Goal: Contribute content: Contribute content

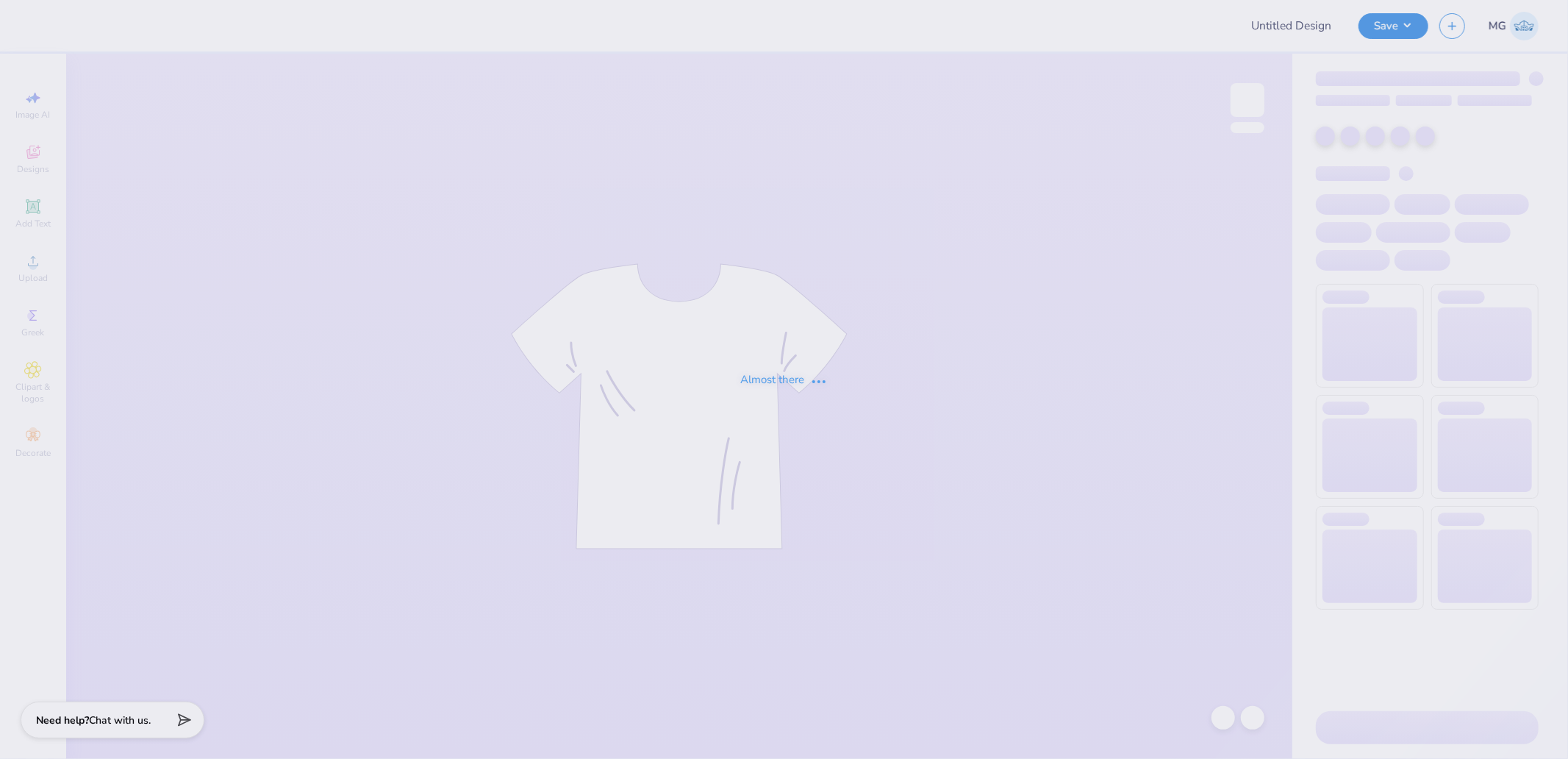
type input "agd parents weekend"
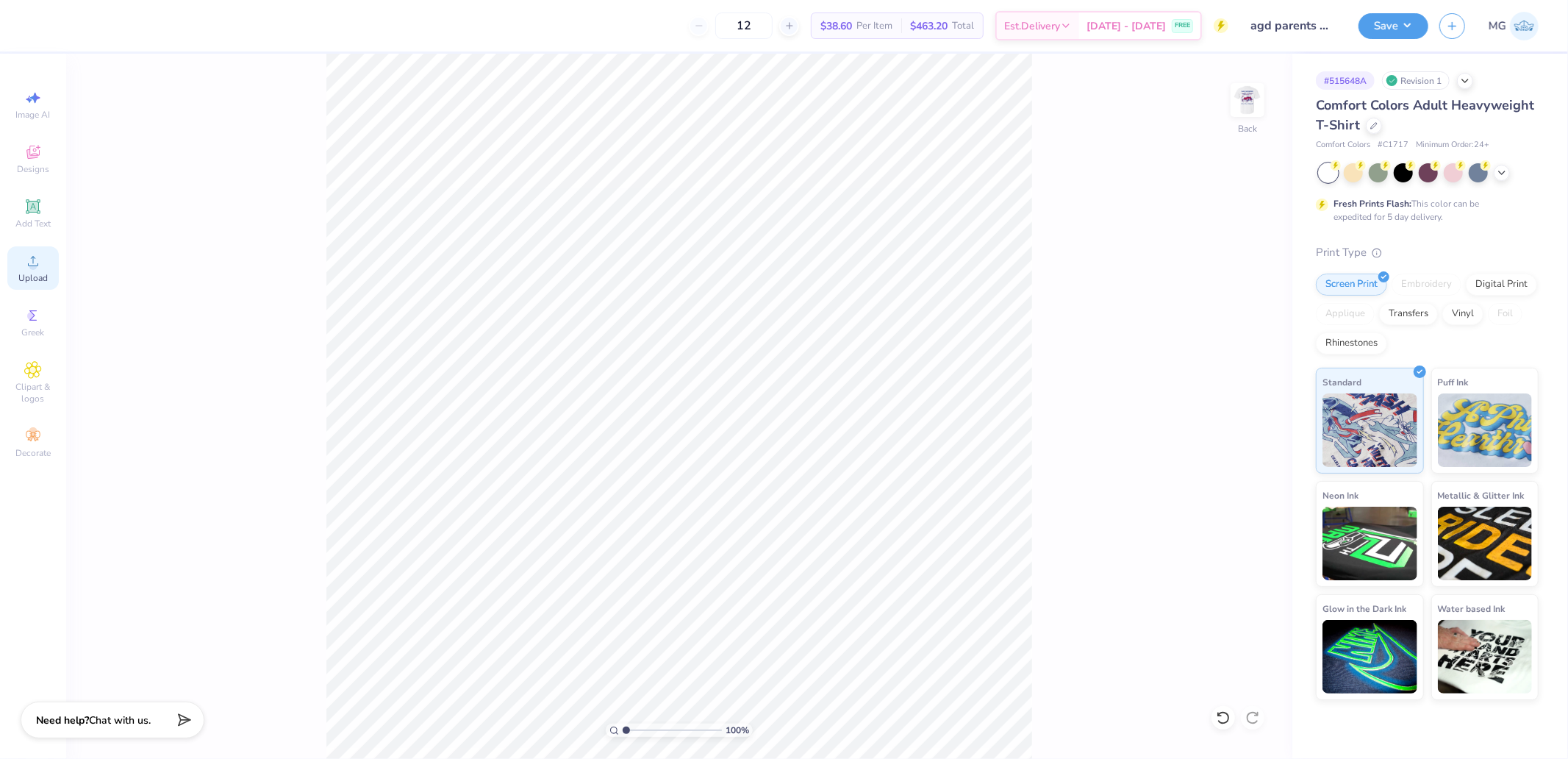
click at [15, 272] on div "Upload" at bounding box center [33, 267] width 52 height 43
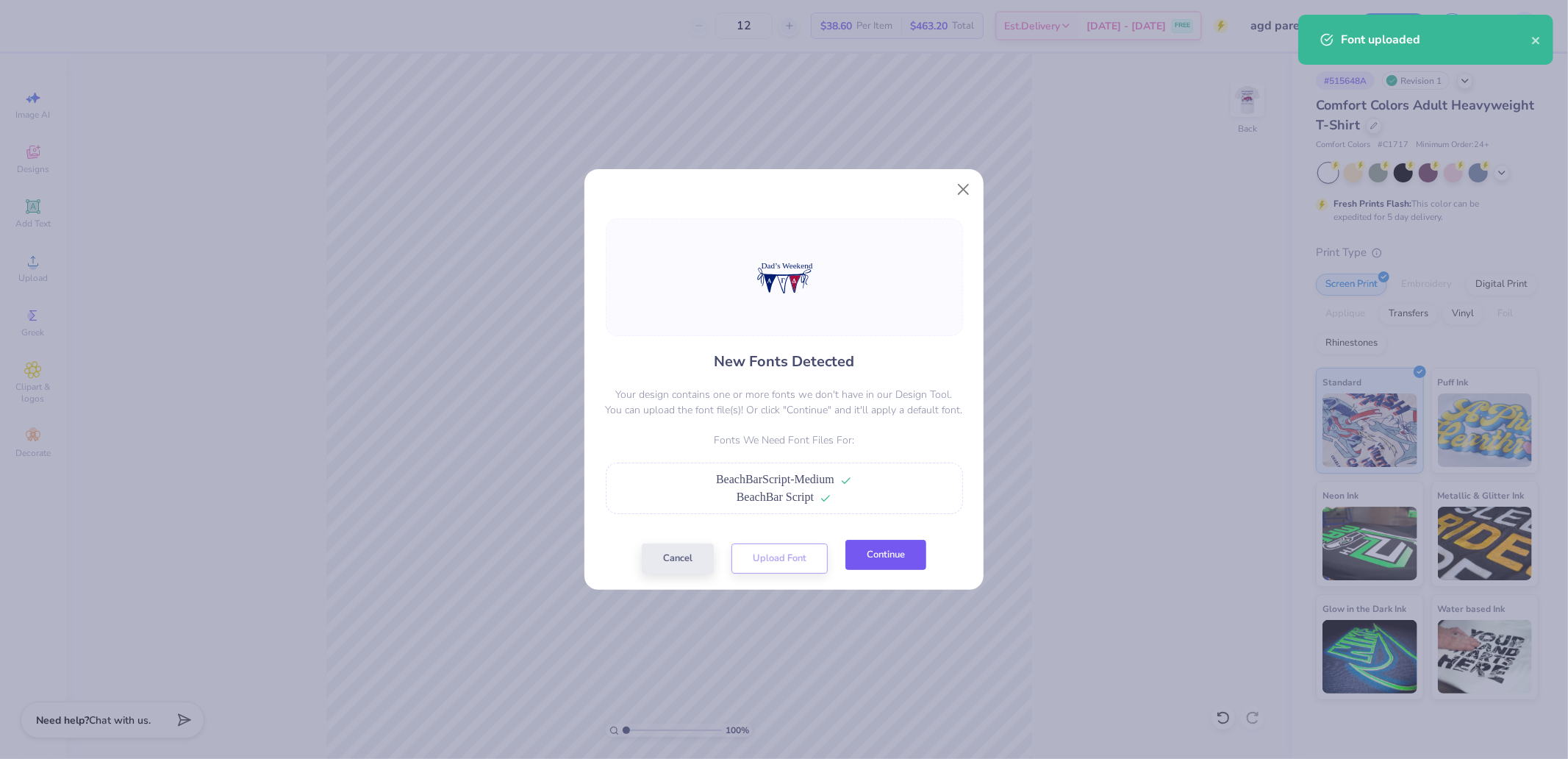
click at [870, 549] on button "Continue" at bounding box center [886, 554] width 81 height 30
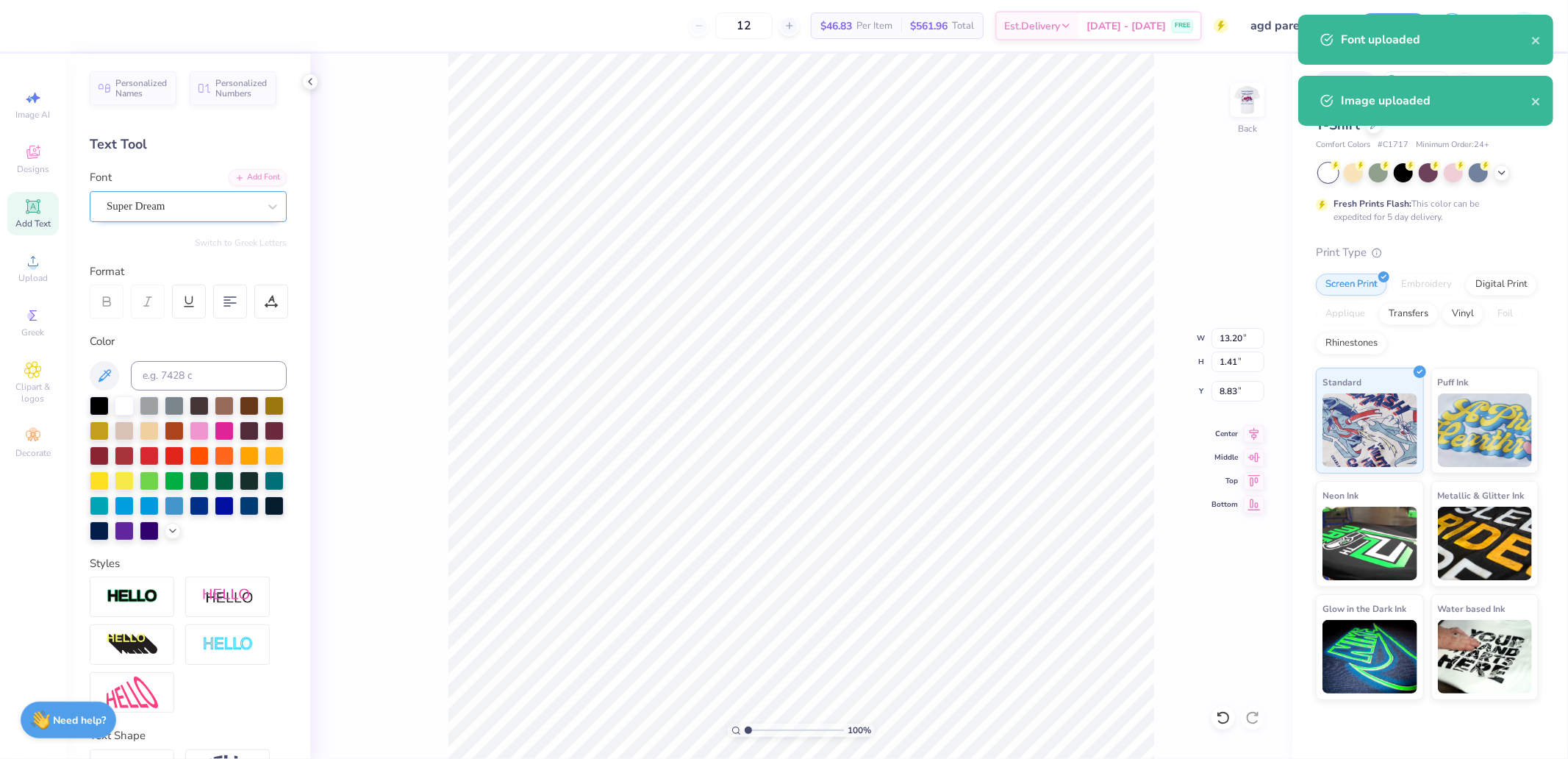
click at [240, 203] on div "Super Dream" at bounding box center [182, 206] width 154 height 23
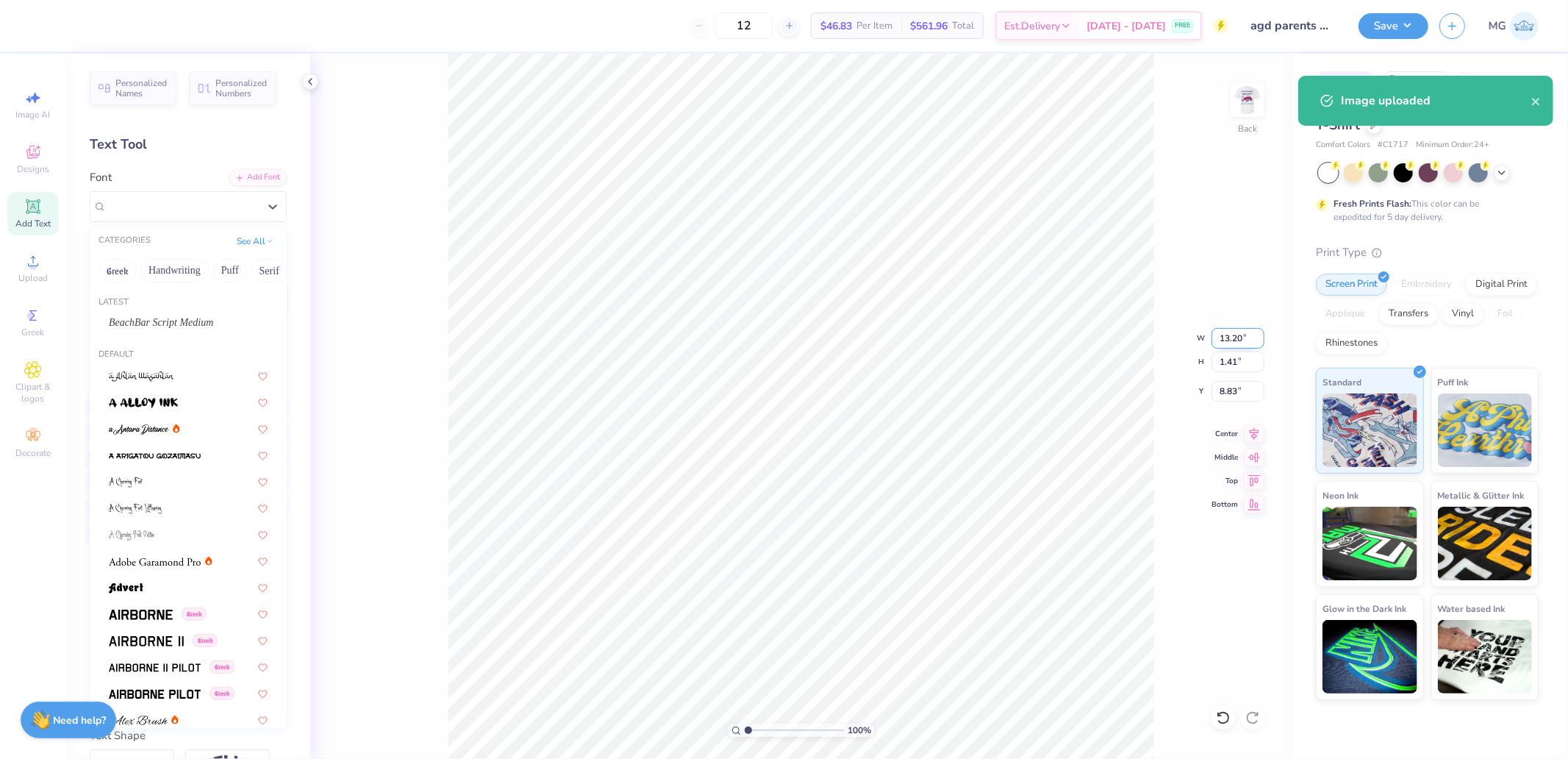
click at [170, 321] on span "BeachBar Script Medium" at bounding box center [161, 322] width 105 height 15
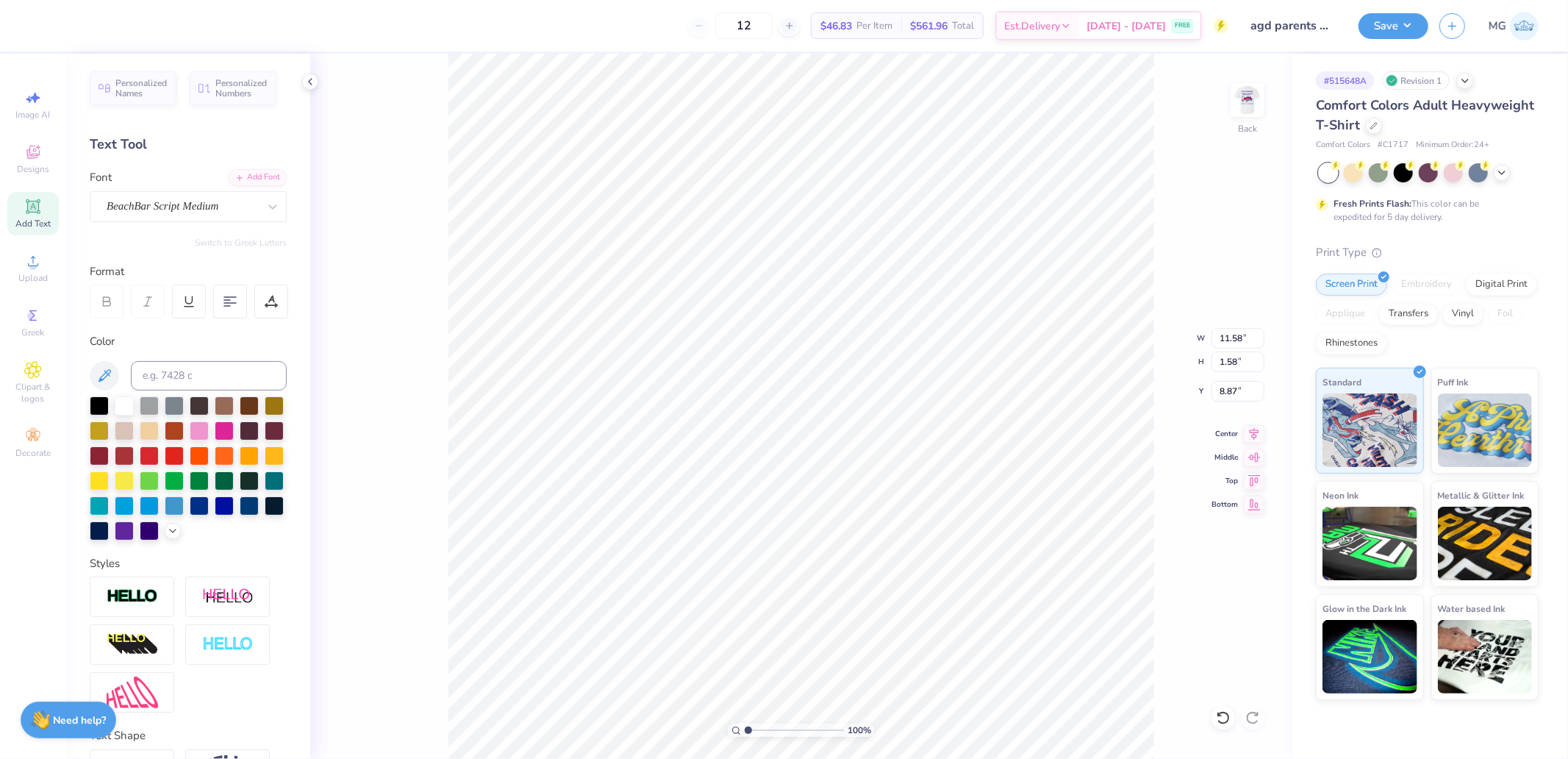
type input "11.58"
type input "1.58"
type input "8.87"
click at [1250, 438] on icon at bounding box center [1254, 432] width 21 height 18
click at [1251, 432] on icon at bounding box center [1254, 432] width 21 height 18
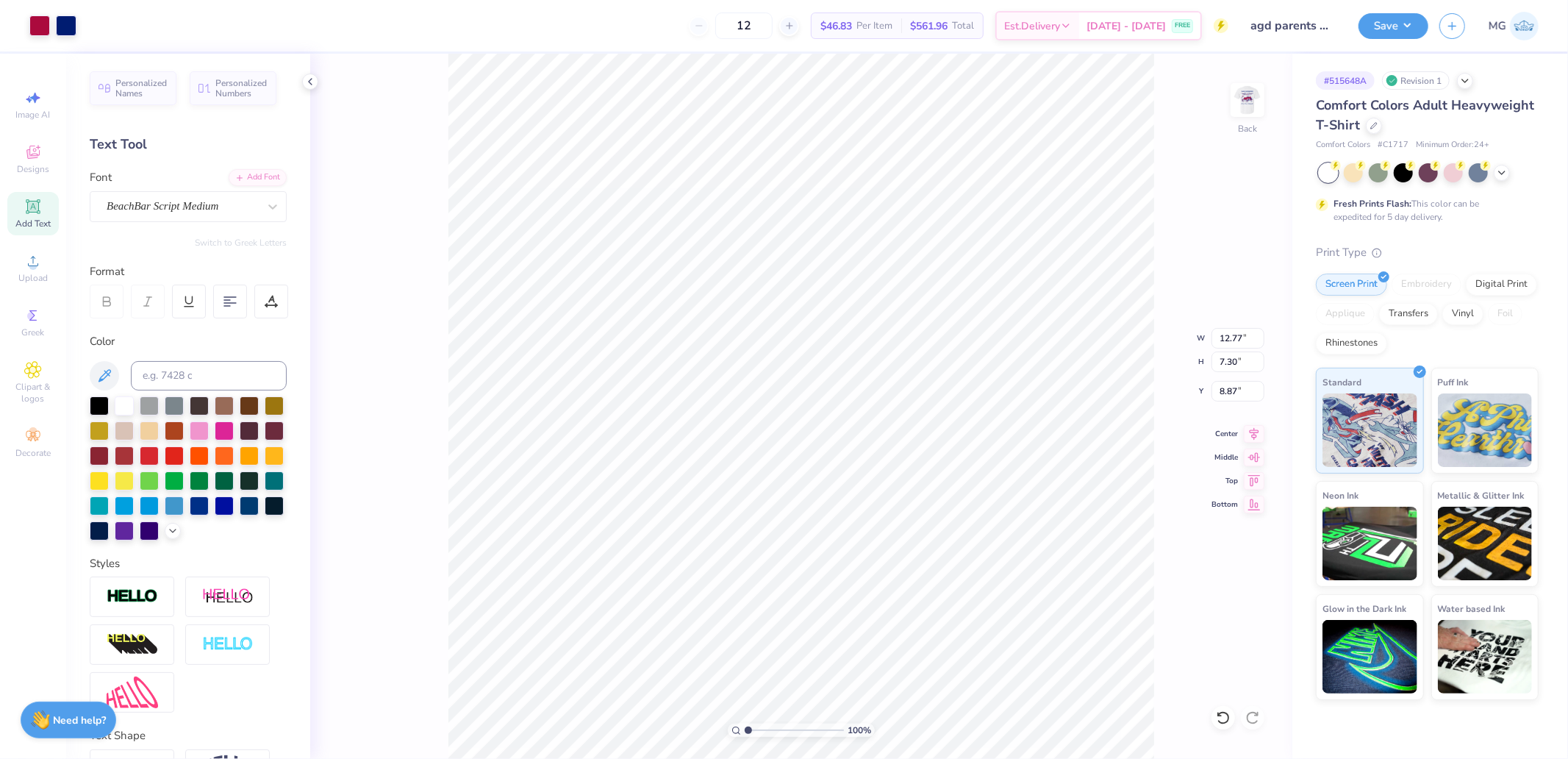
type input "12.77"
type input "7.30"
click at [1245, 337] on input "12.77" at bounding box center [1238, 338] width 53 height 21
type input "3.50"
type input "2.00"
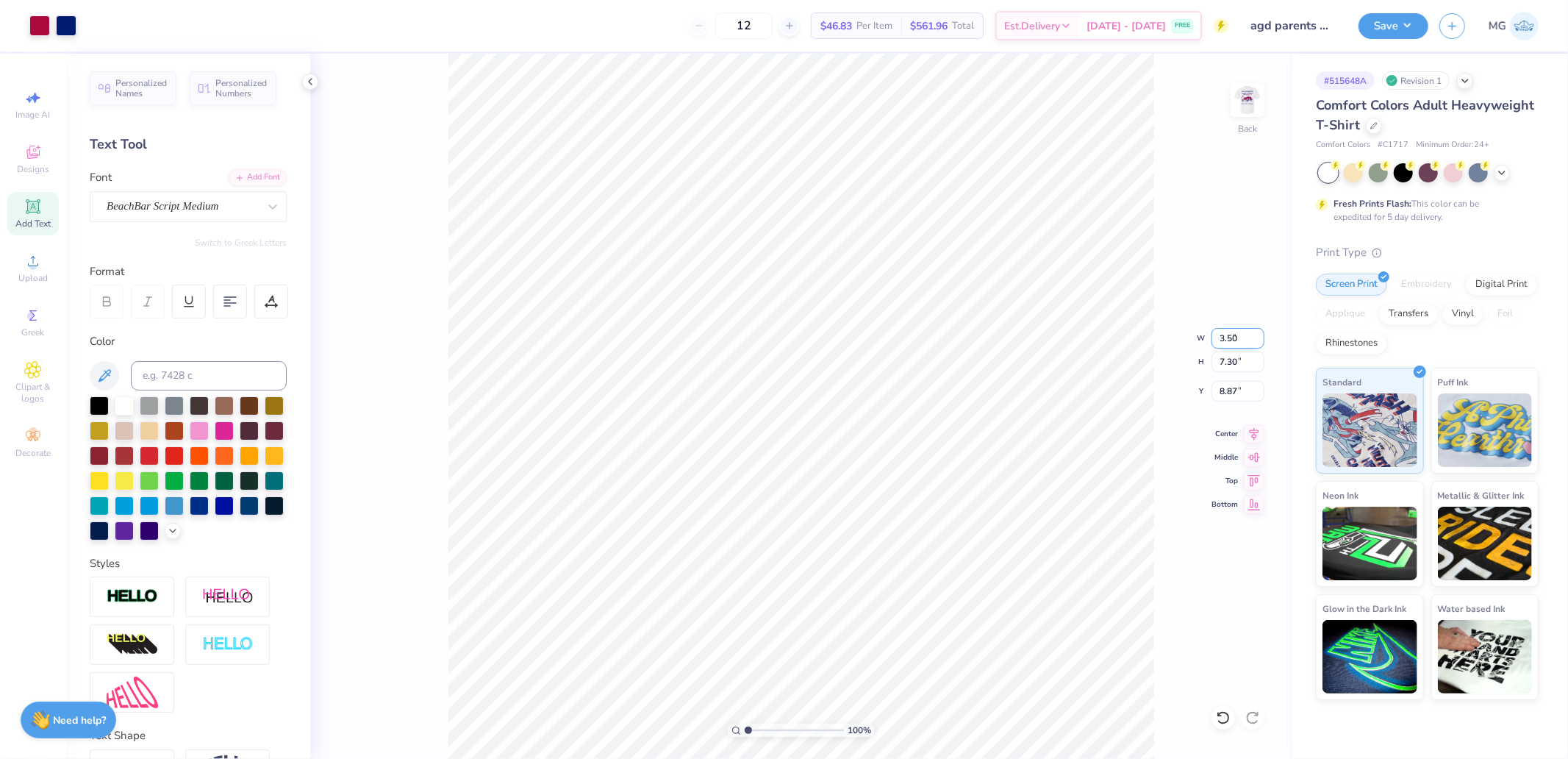
type input "11.52"
type input "3.00"
click at [1250, 100] on img at bounding box center [1247, 100] width 59 height 59
click at [39, 314] on icon at bounding box center [33, 315] width 18 height 18
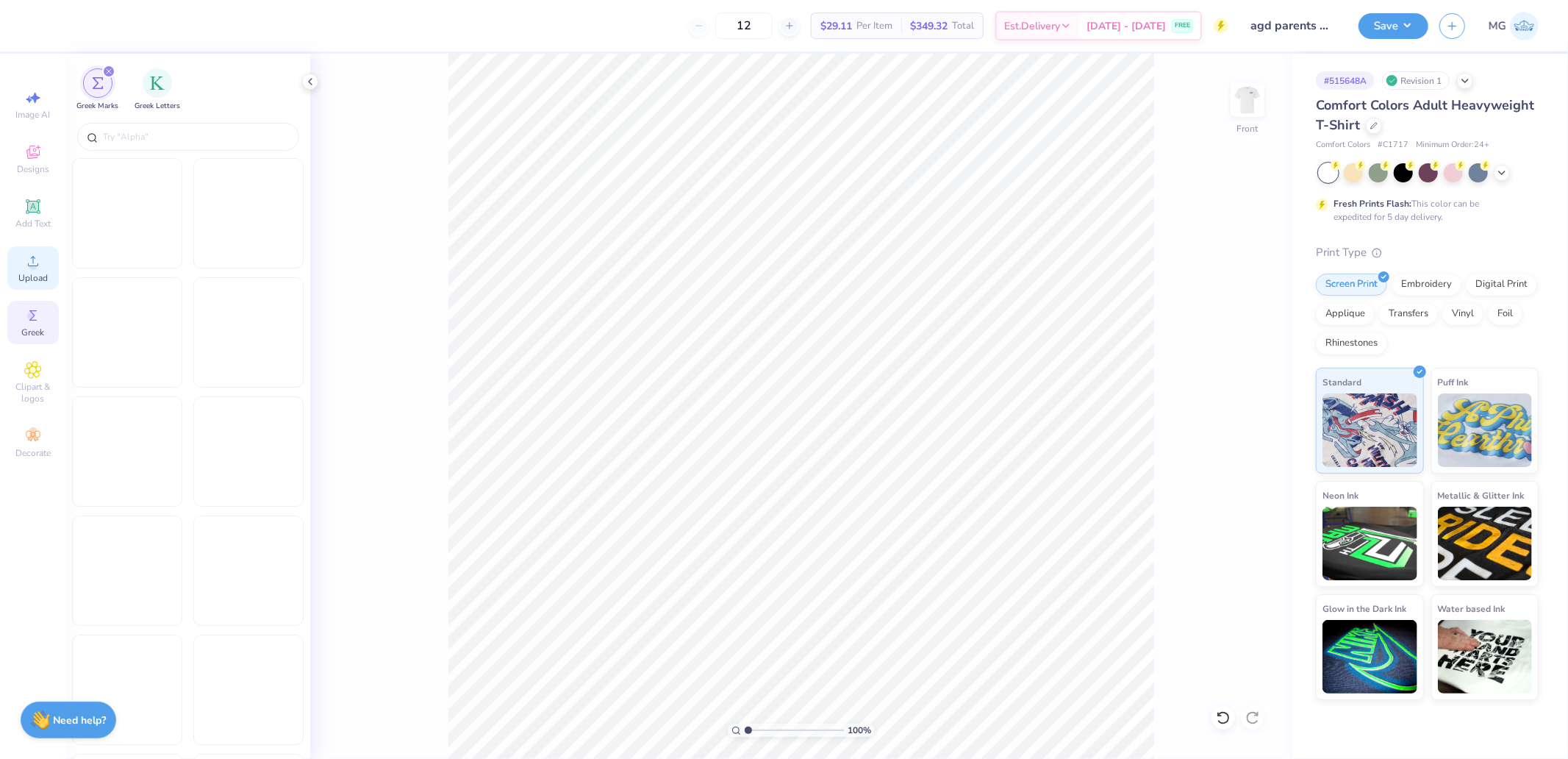
click at [35, 259] on icon at bounding box center [33, 261] width 18 height 18
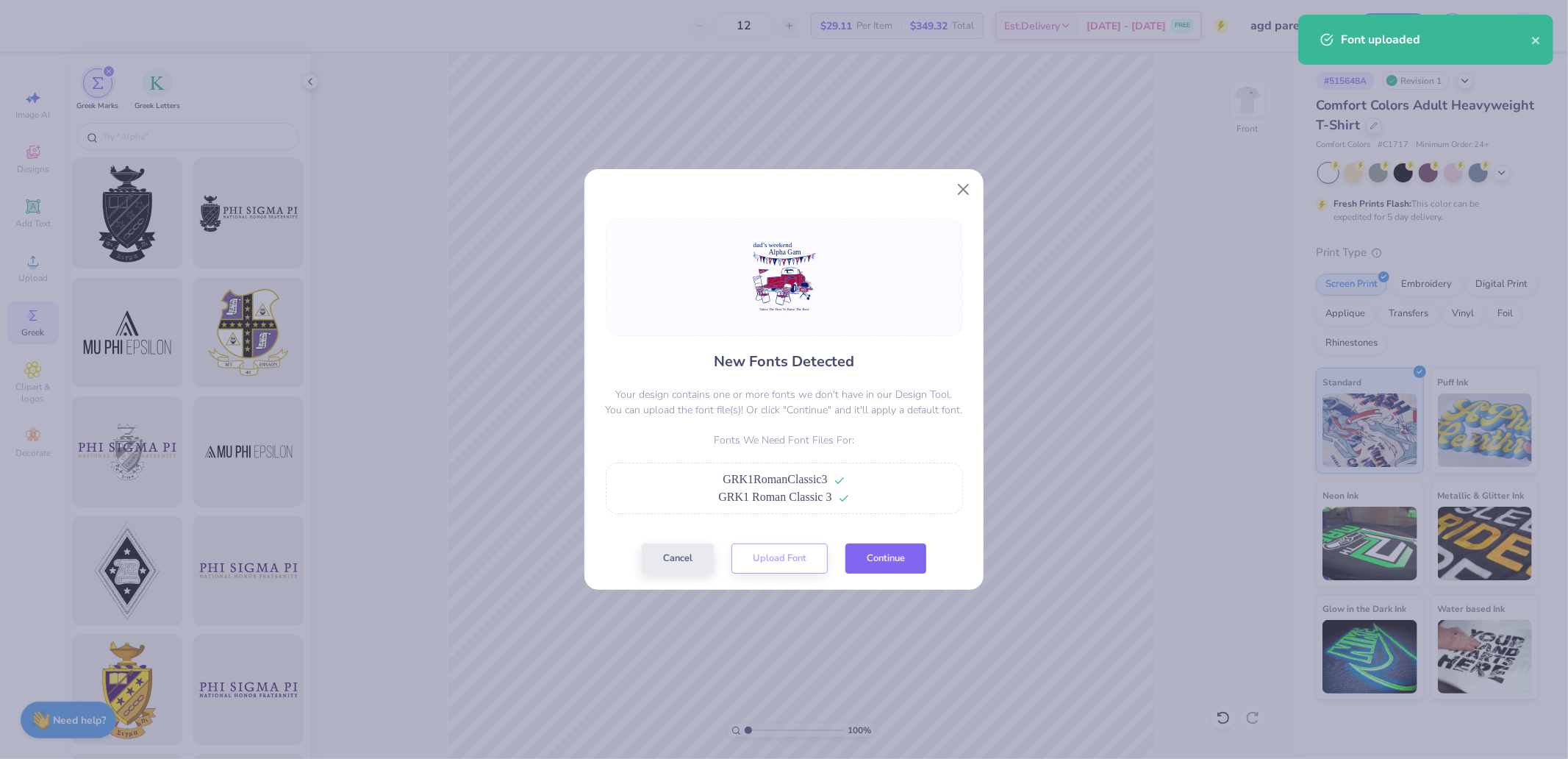
click at [892, 560] on button "Continue" at bounding box center [886, 558] width 81 height 30
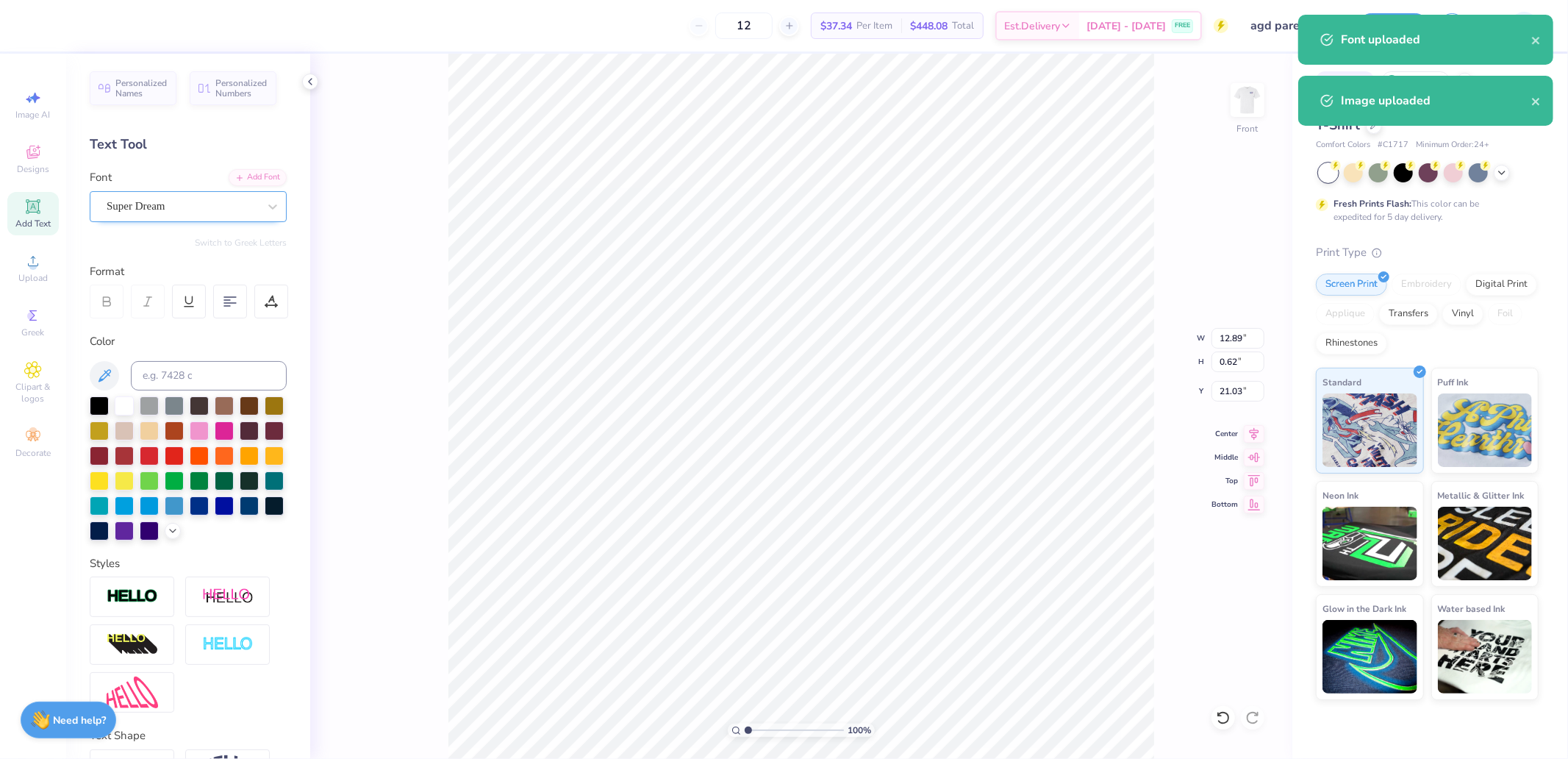
click at [159, 218] on div "Super Dream" at bounding box center [188, 206] width 197 height 31
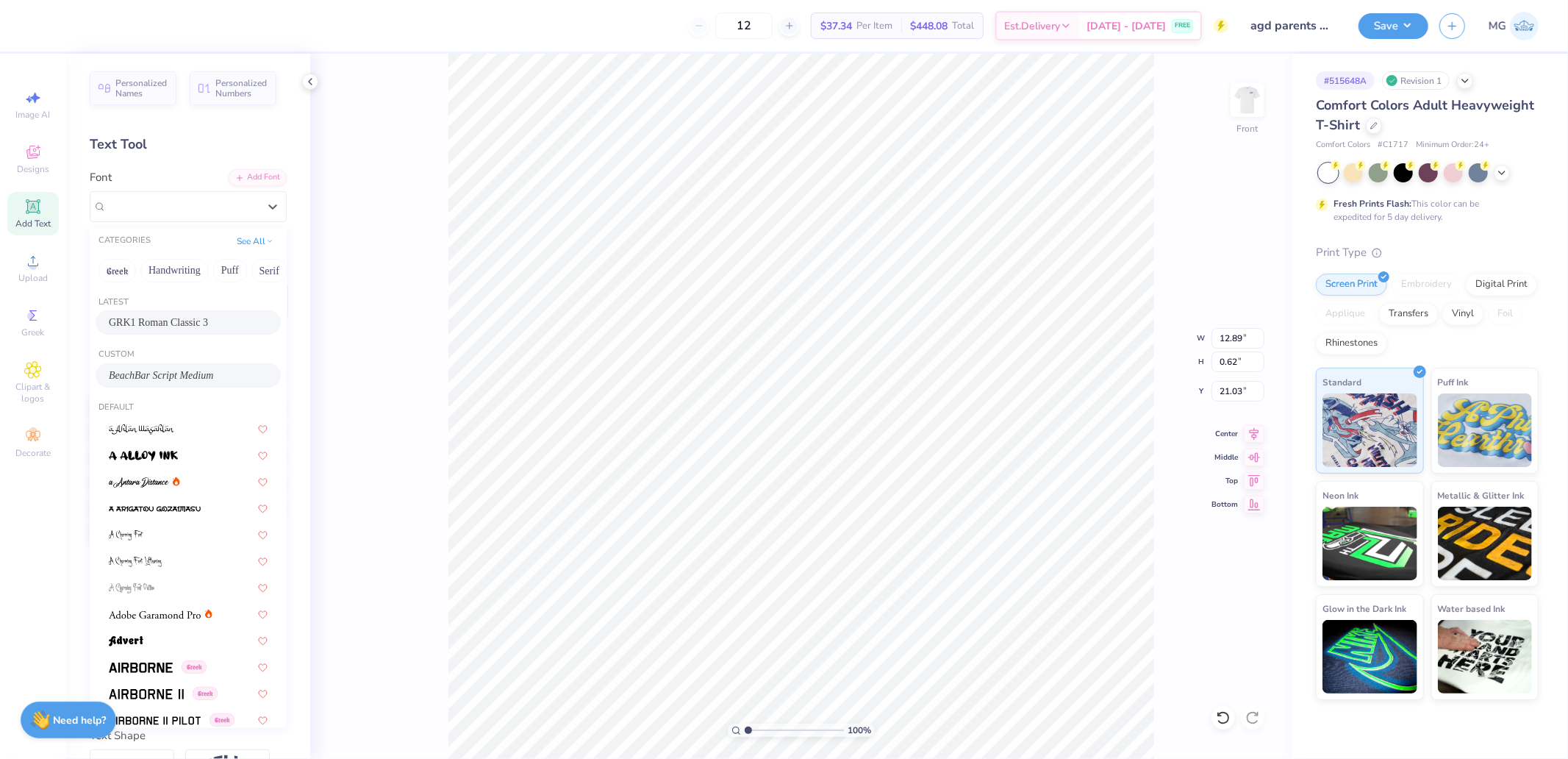
click at [165, 375] on span "BeachBar Script Medium" at bounding box center [161, 375] width 105 height 15
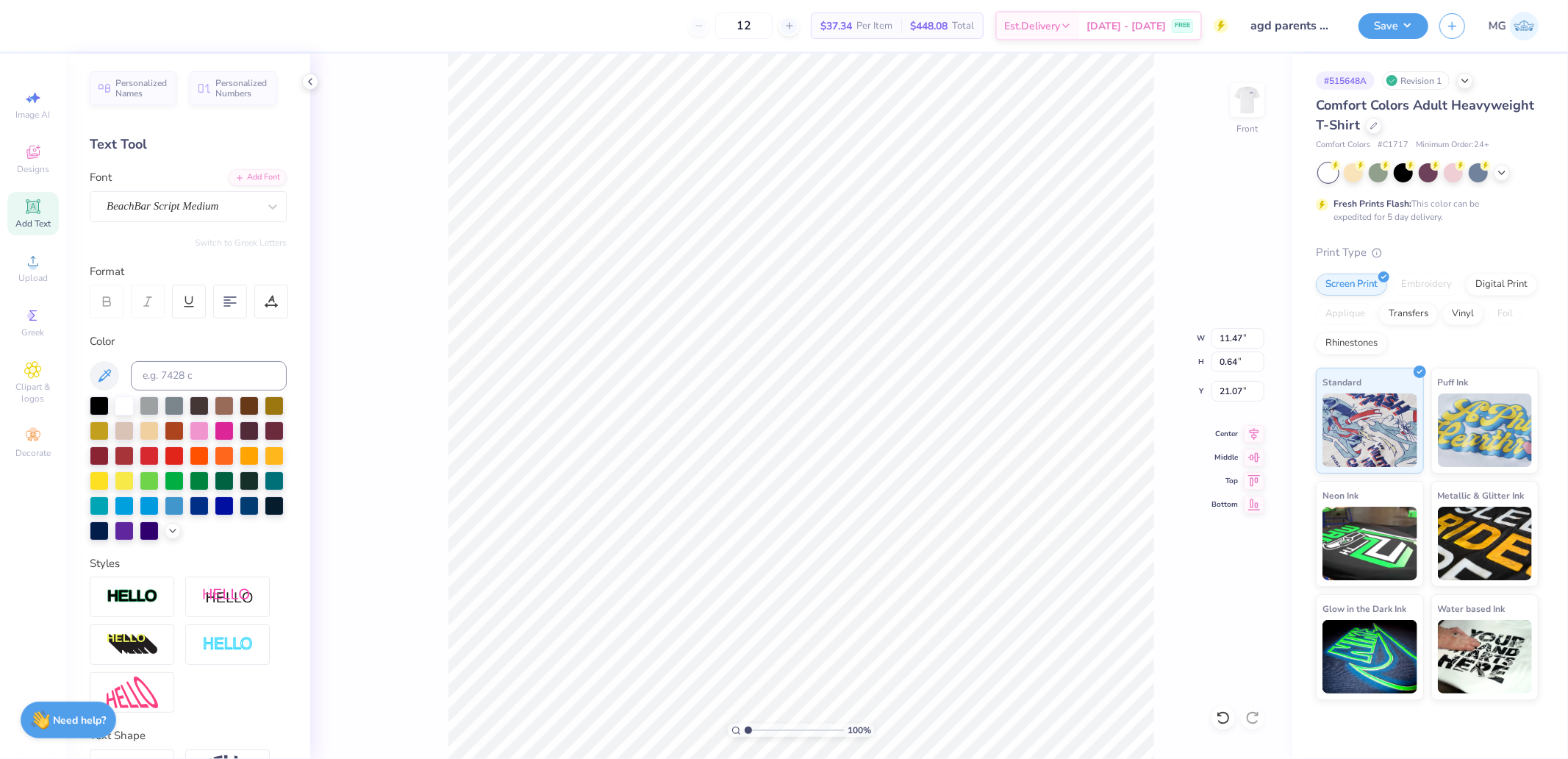
type input "11.47"
type input "0.64"
type input "21.07"
click at [193, 213] on div "Super Dream" at bounding box center [182, 206] width 154 height 23
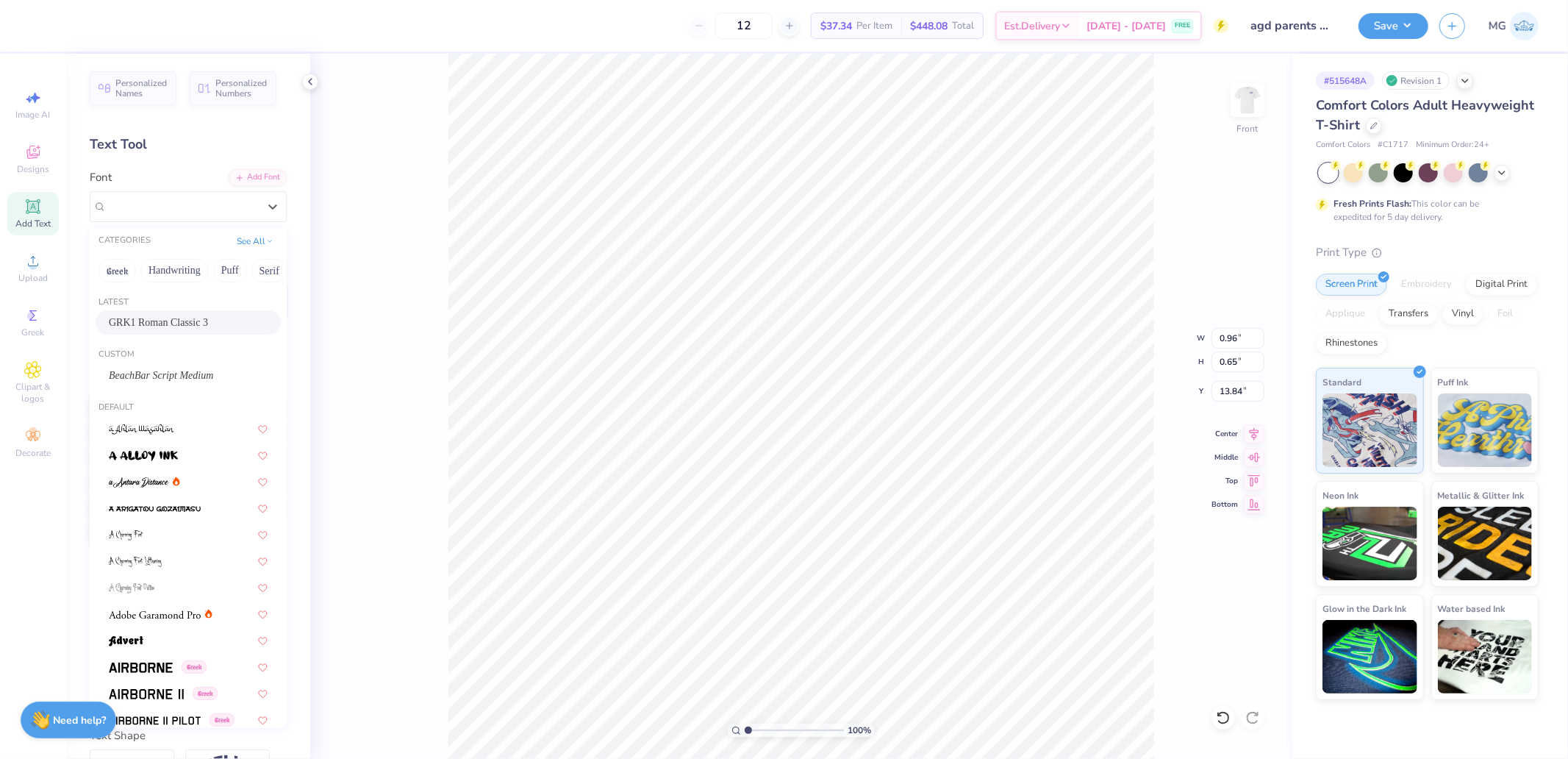
click at [164, 321] on span "GRK1 Roman Classic 3" at bounding box center [158, 322] width 99 height 15
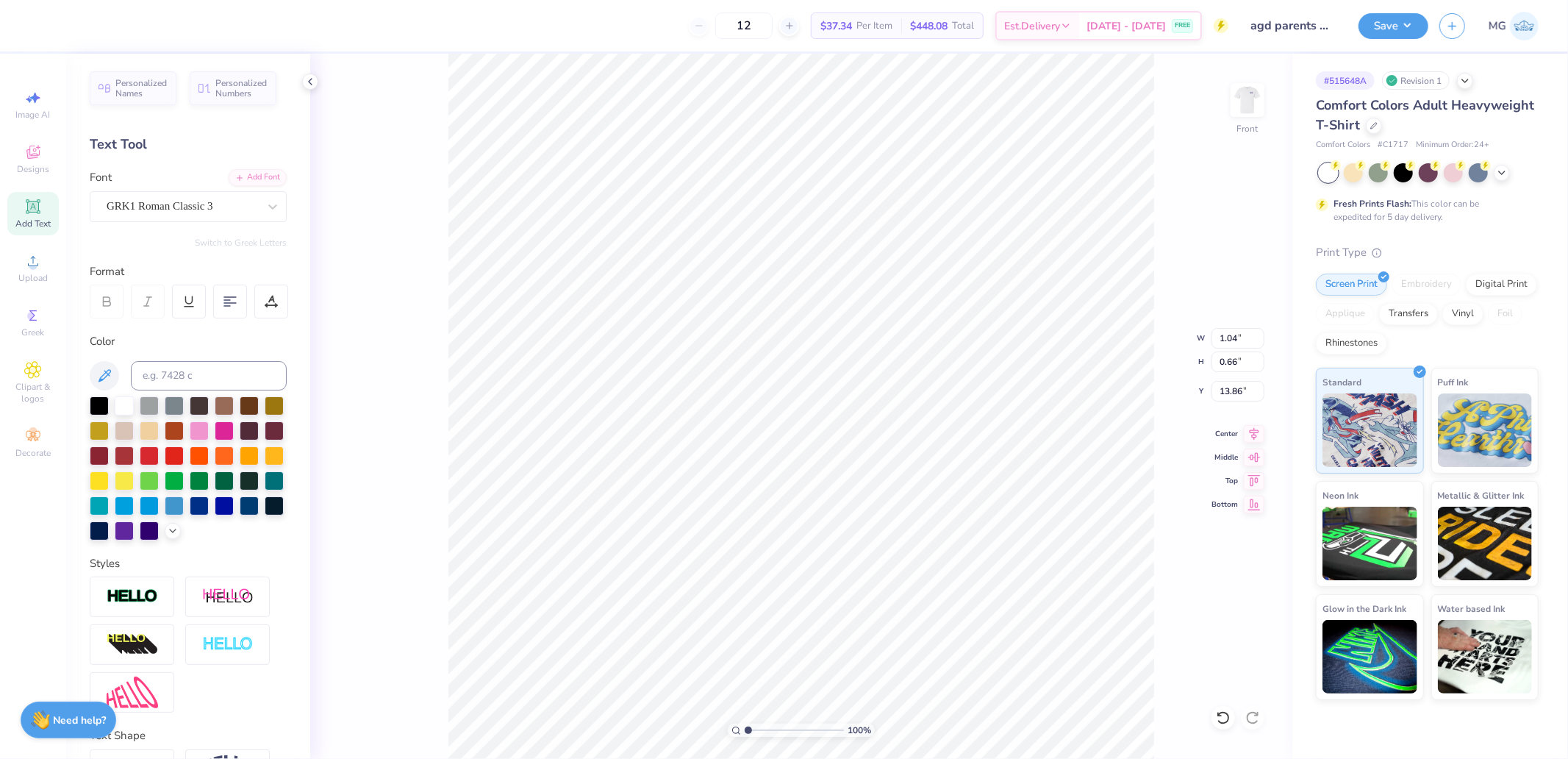
type input "1.04"
type input "0.66"
type input "13.86"
click at [163, 210] on div "Super Dream" at bounding box center [182, 206] width 154 height 23
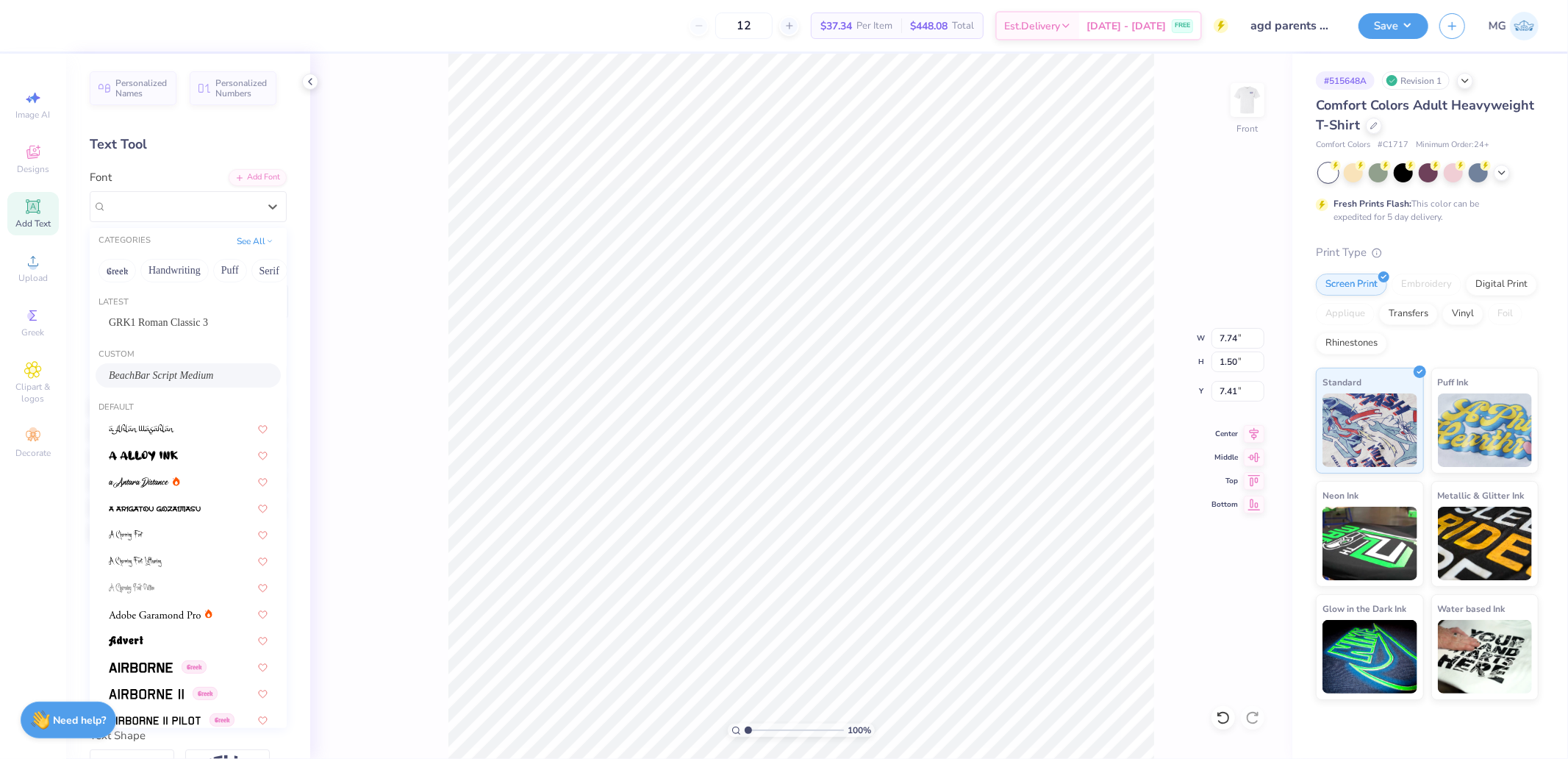
click at [172, 371] on span "BeachBar Script Medium" at bounding box center [161, 375] width 105 height 15
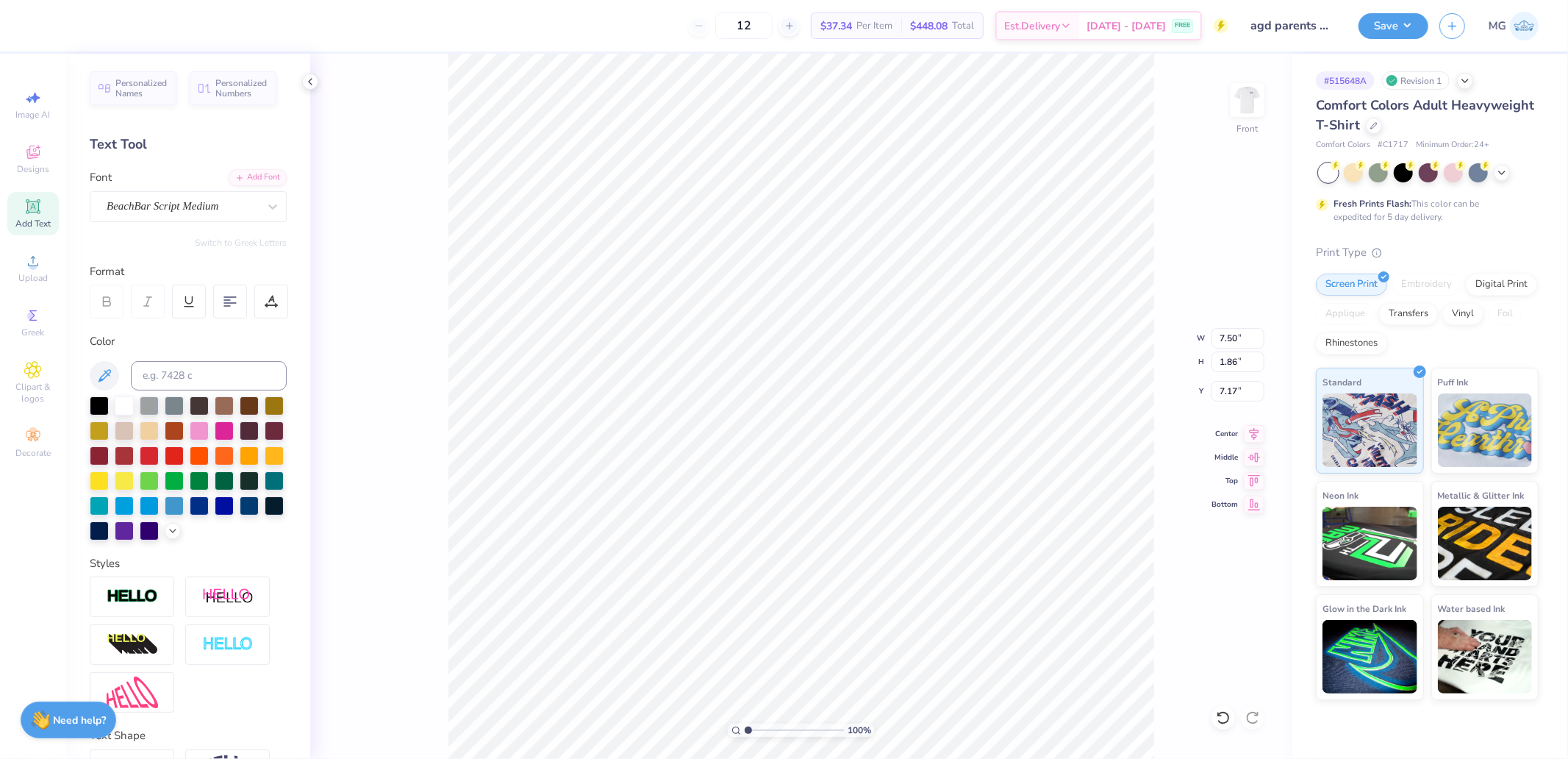
type input "7.50"
type input "1.86"
type input "7.17"
type input "10.12"
type input "1.10"
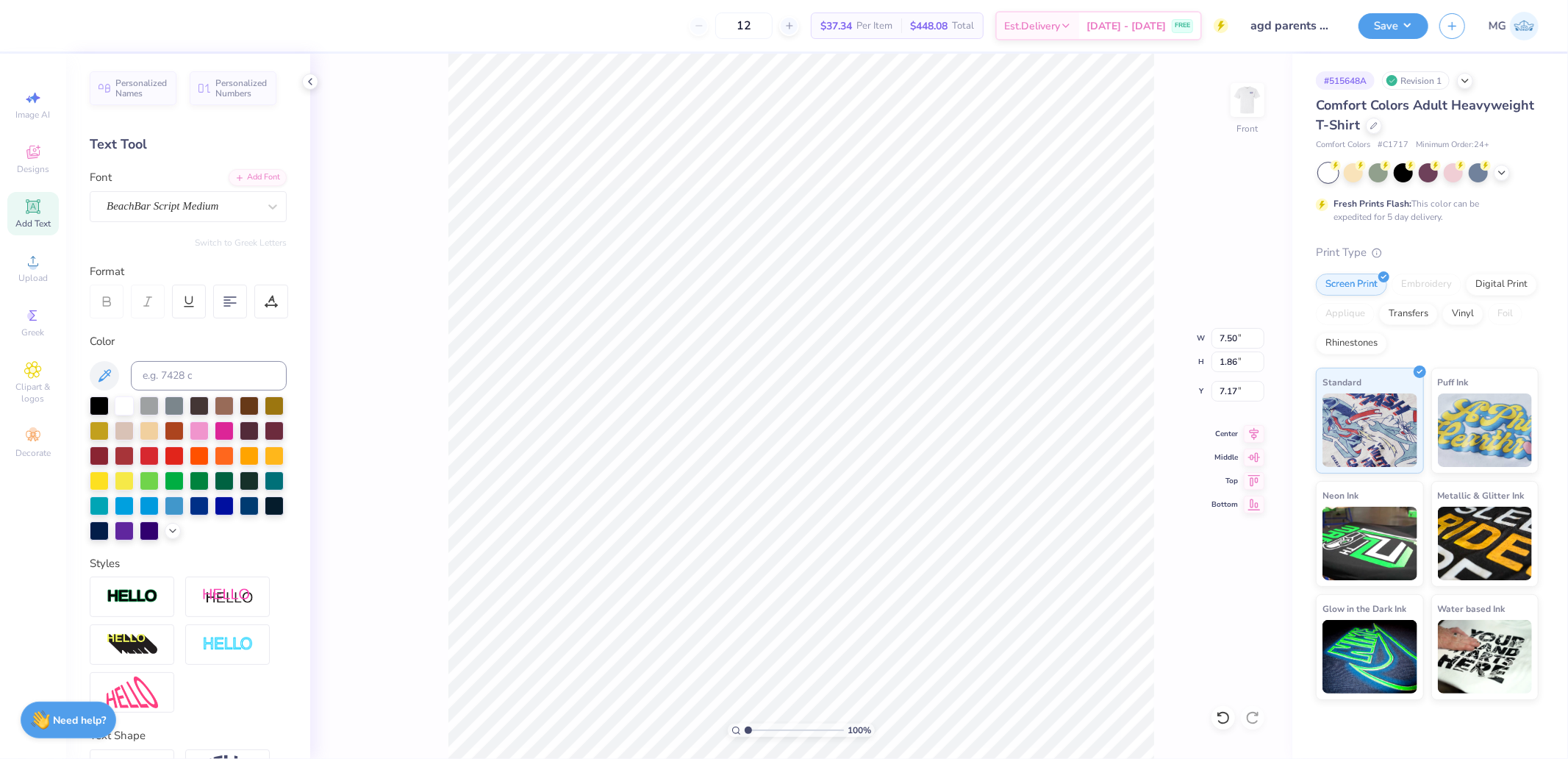
type input "5.85"
click at [126, 208] on div "Super Dream" at bounding box center [182, 206] width 154 height 23
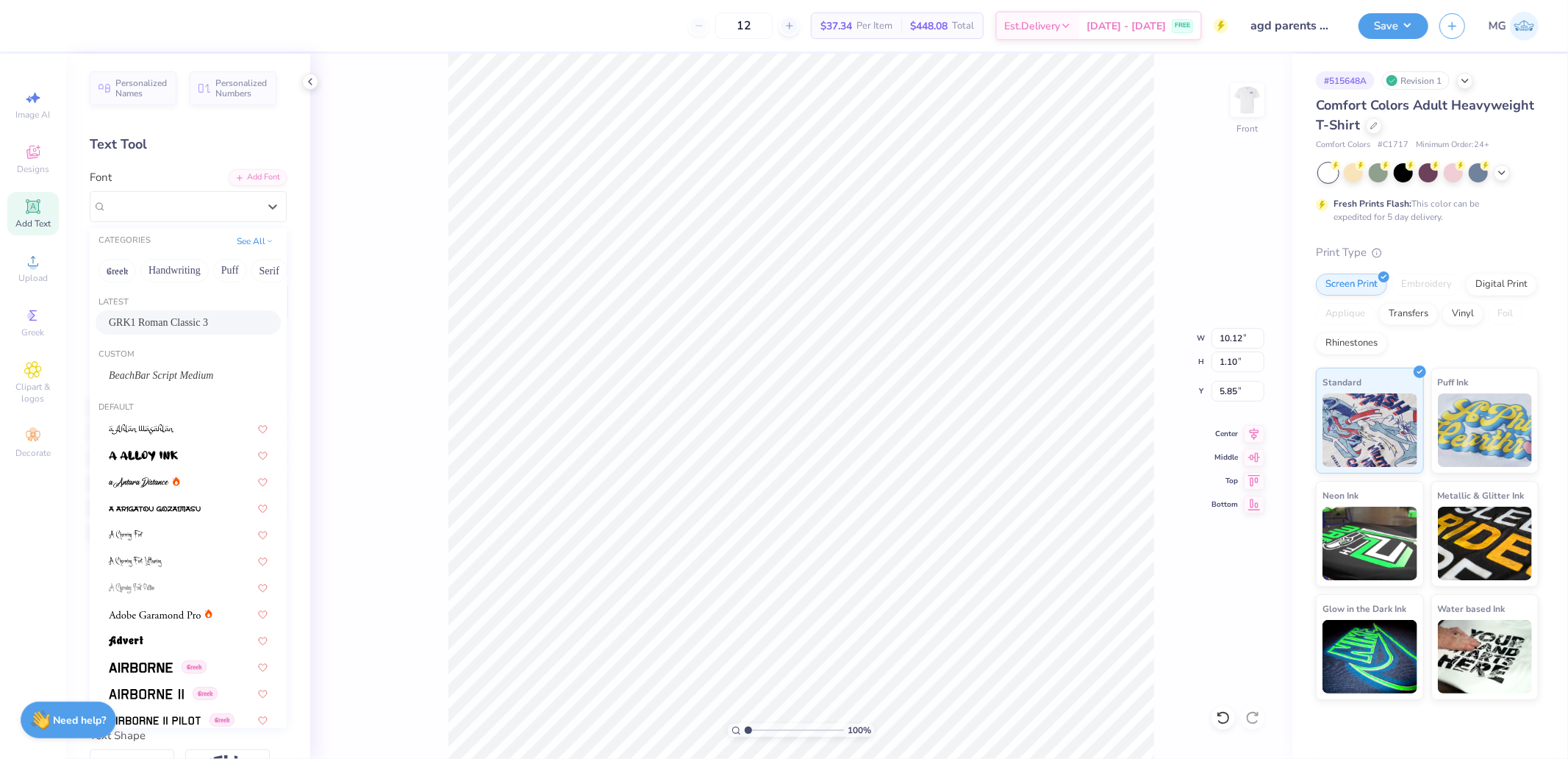
click at [151, 321] on span "GRK1 Roman Classic 3" at bounding box center [158, 322] width 99 height 15
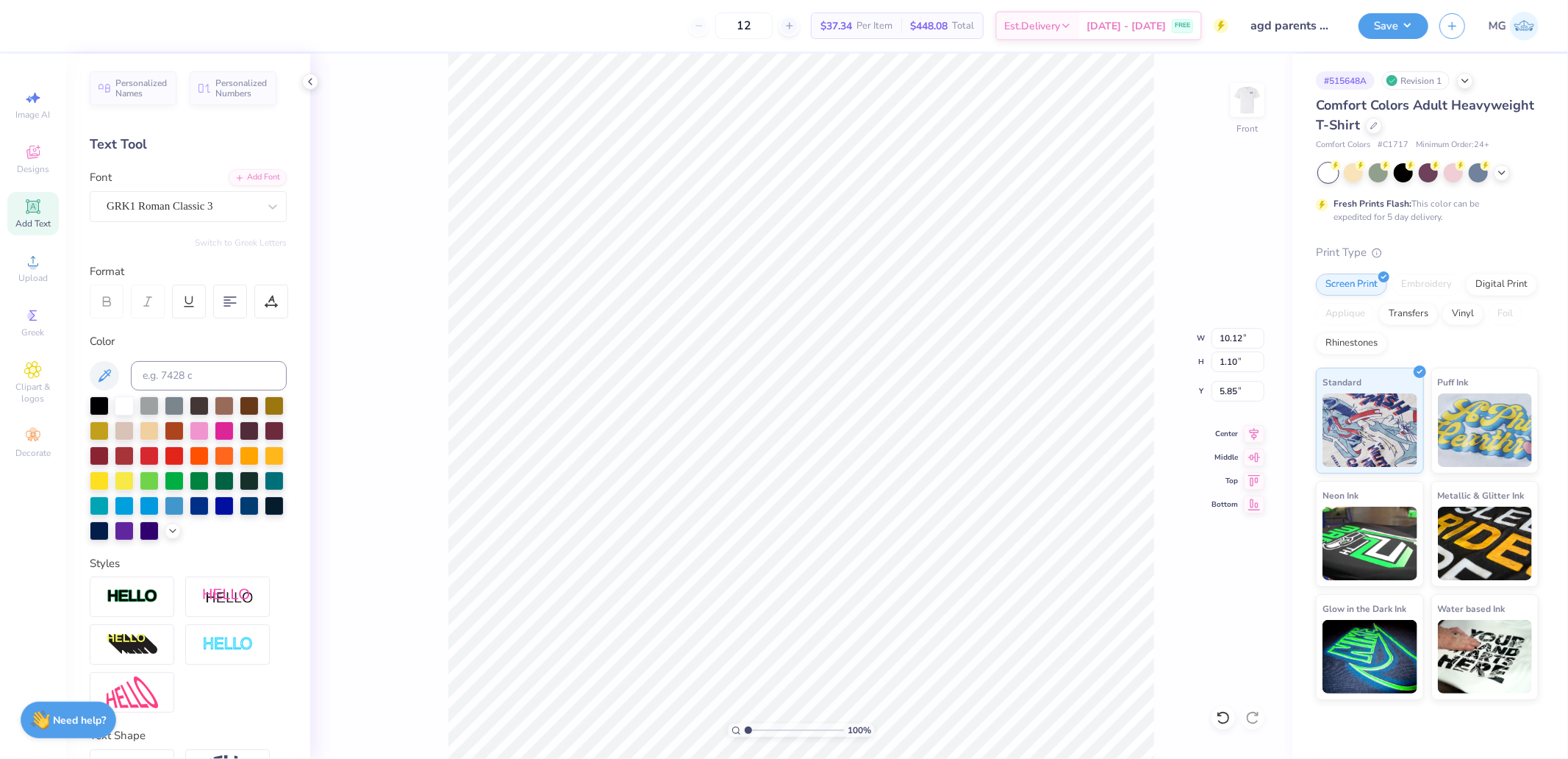
type input "14.31"
type input "1.17"
type input "5.93"
click at [1261, 436] on icon at bounding box center [1254, 432] width 21 height 18
type input "7.50"
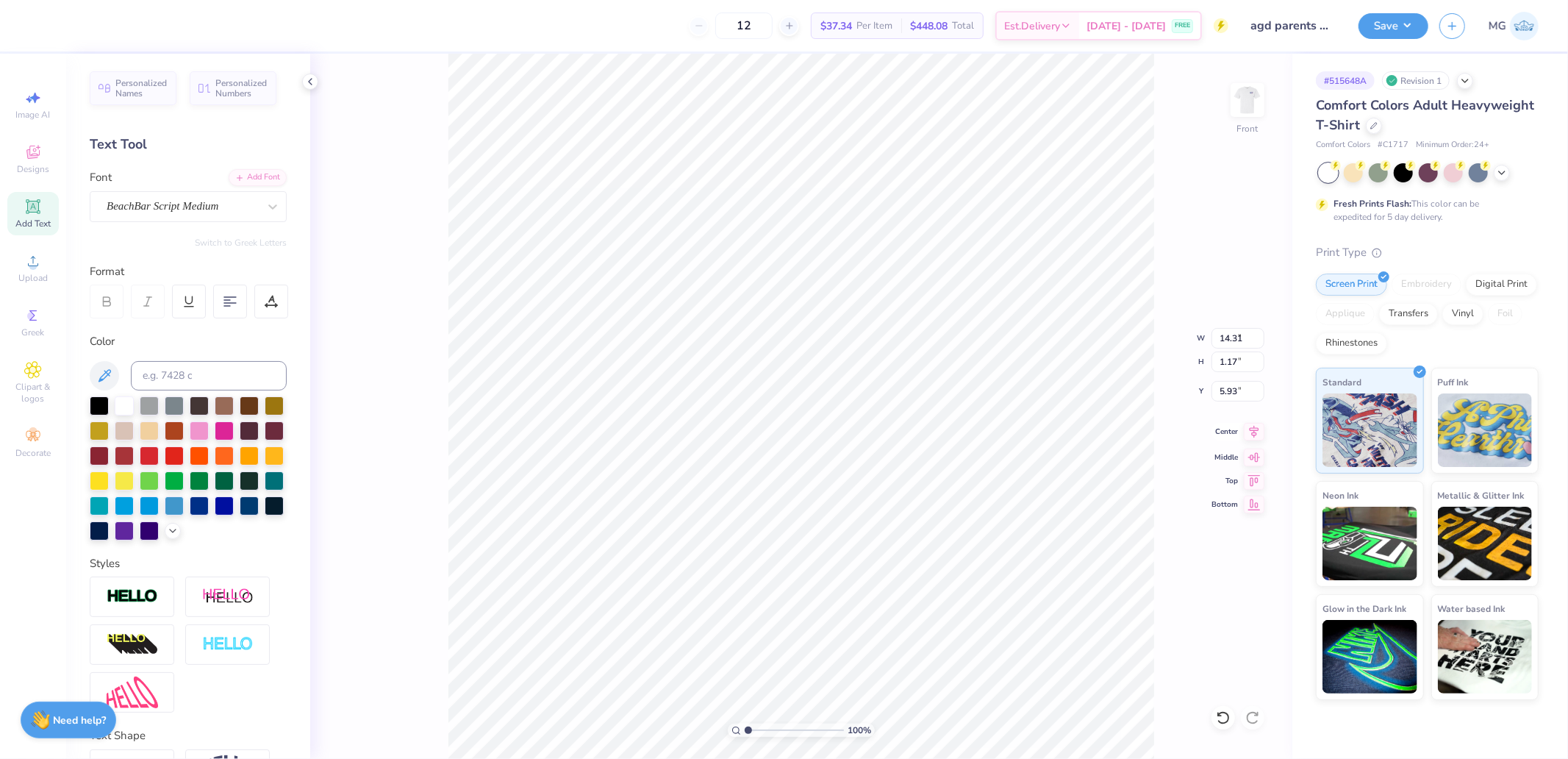
type input "1.86"
type input "7.17"
click at [1256, 436] on icon at bounding box center [1254, 432] width 21 height 18
click at [1247, 432] on icon at bounding box center [1254, 432] width 21 height 18
click at [1253, 431] on icon at bounding box center [1254, 432] width 21 height 18
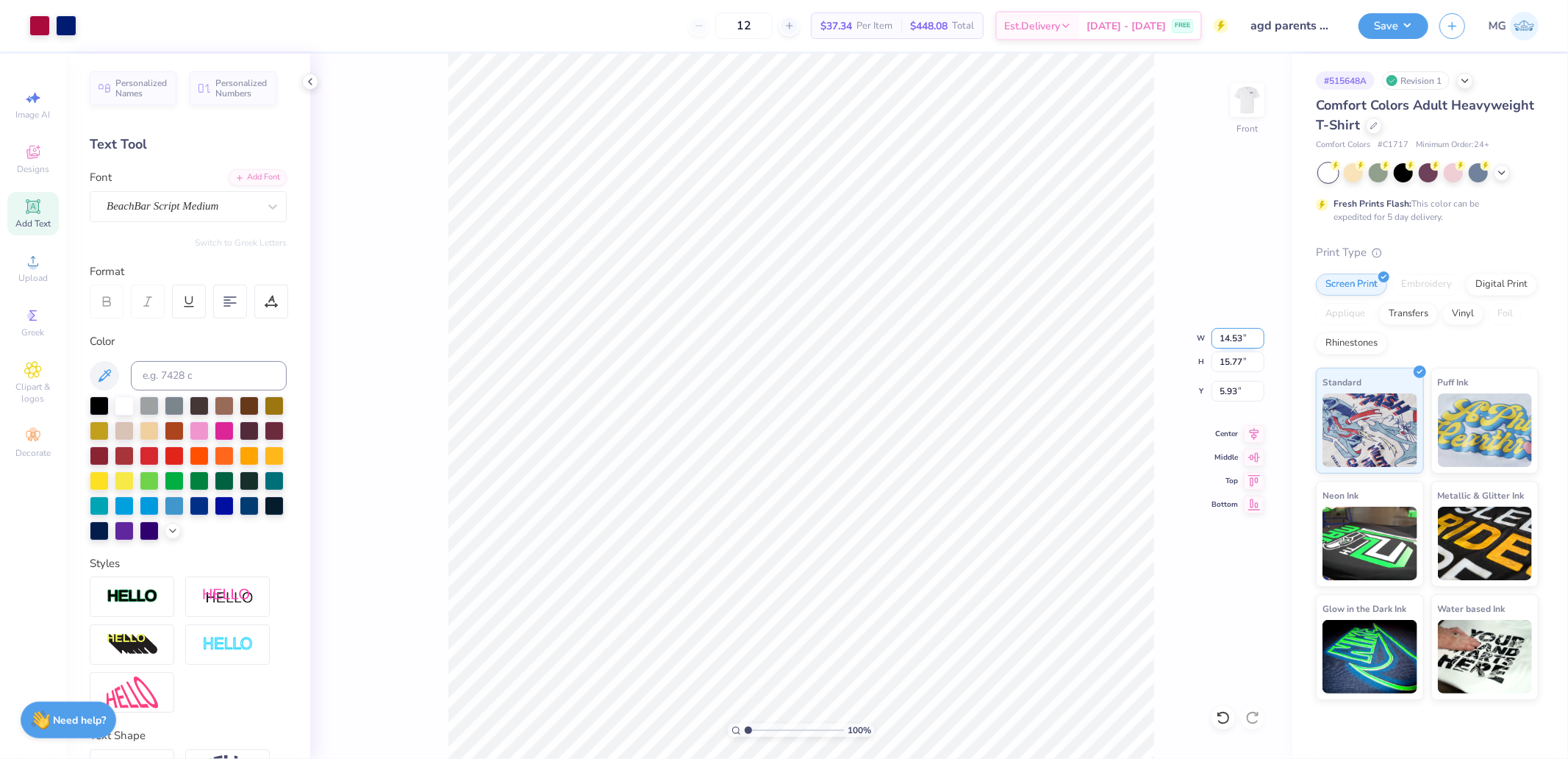
click at [1233, 335] on input "14.53" at bounding box center [1238, 338] width 53 height 21
type input "12.00"
type input "13.03"
type input "7.31"
type input "12.50"
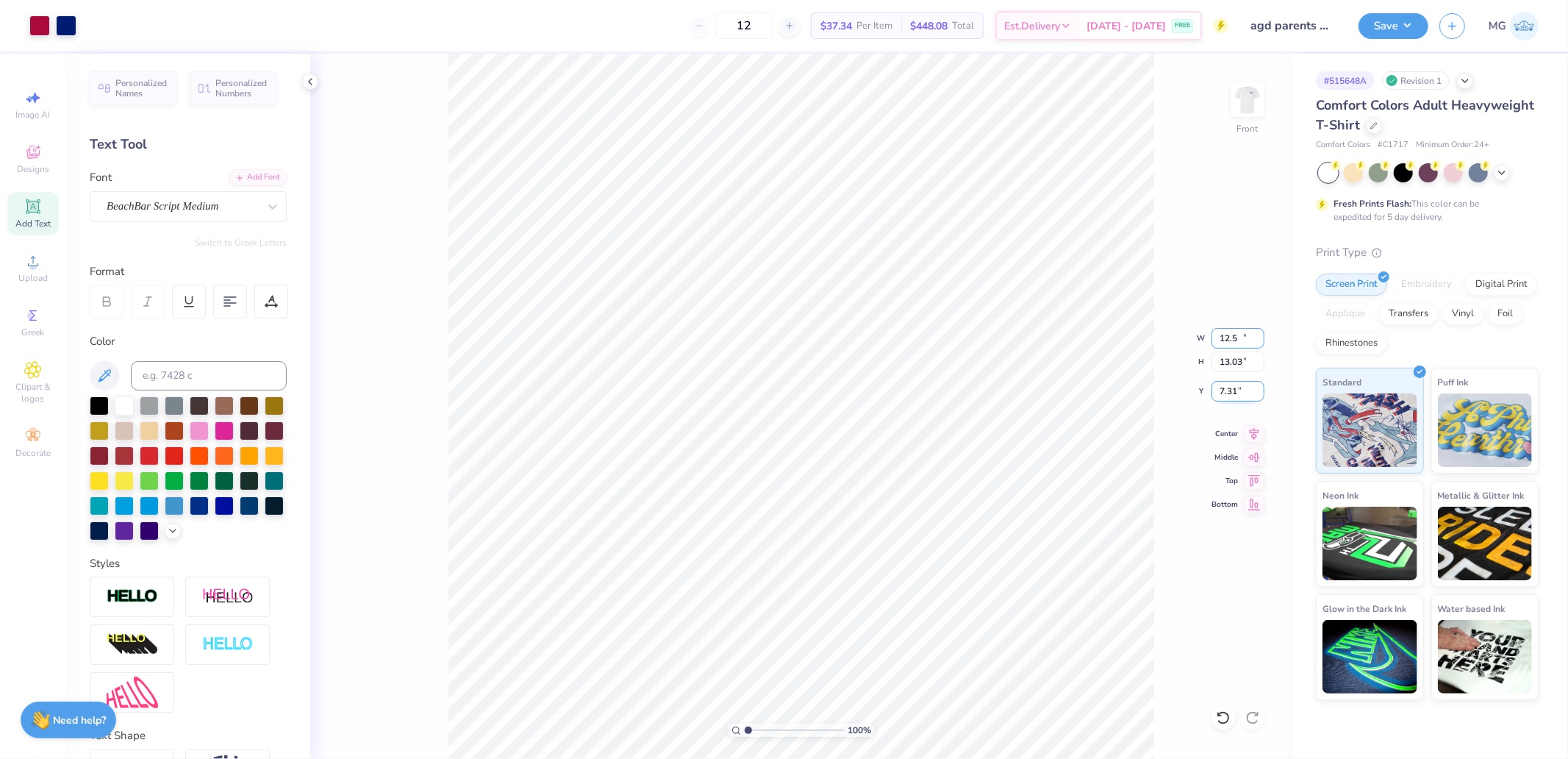
type input "13.57"
click at [1237, 398] on input "7.04" at bounding box center [1238, 391] width 53 height 21
type input "3.00"
click at [1253, 436] on icon at bounding box center [1254, 432] width 21 height 18
type input "4.29"
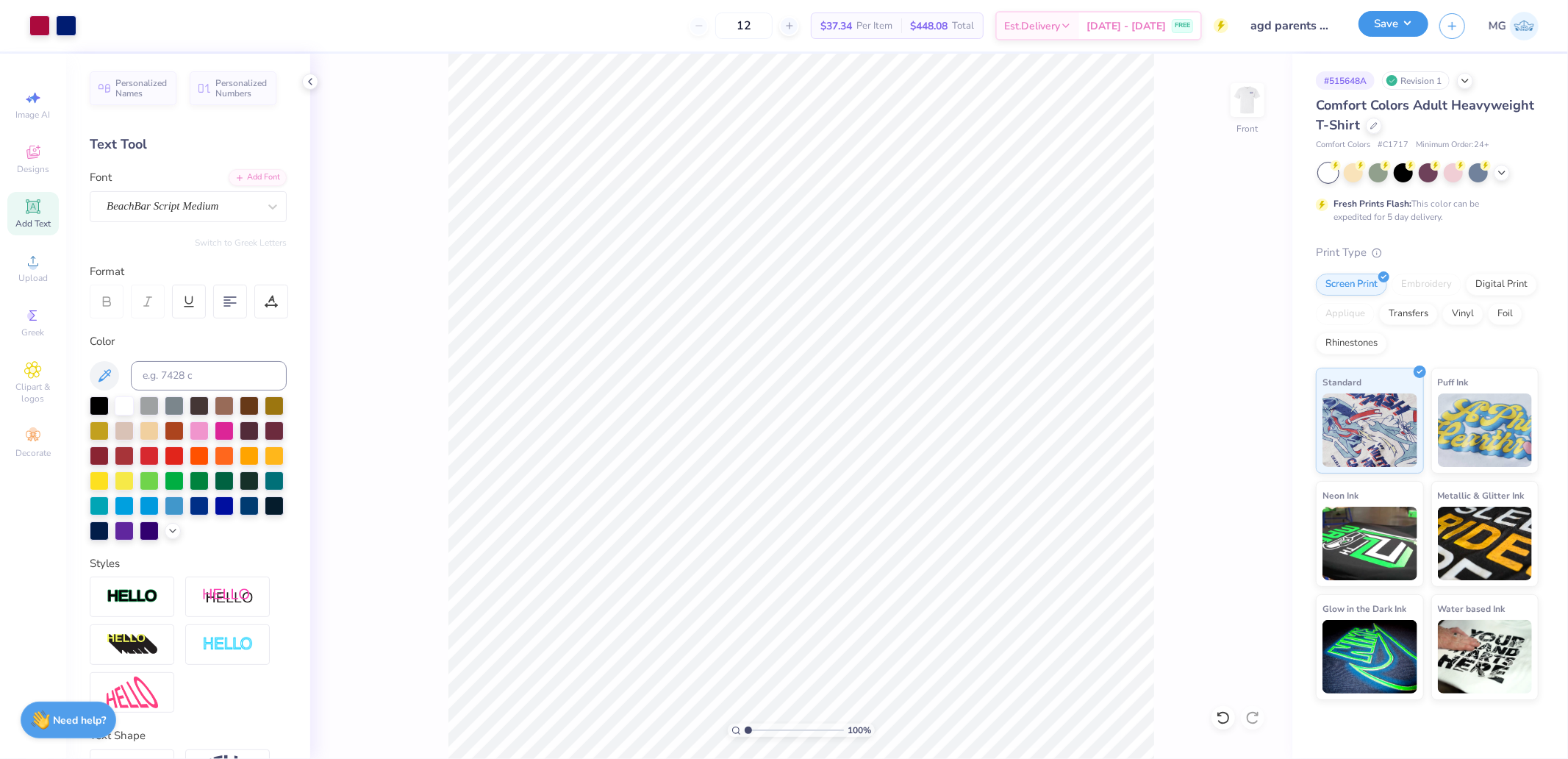
click at [1383, 37] on button "Save" at bounding box center [1393, 24] width 70 height 26
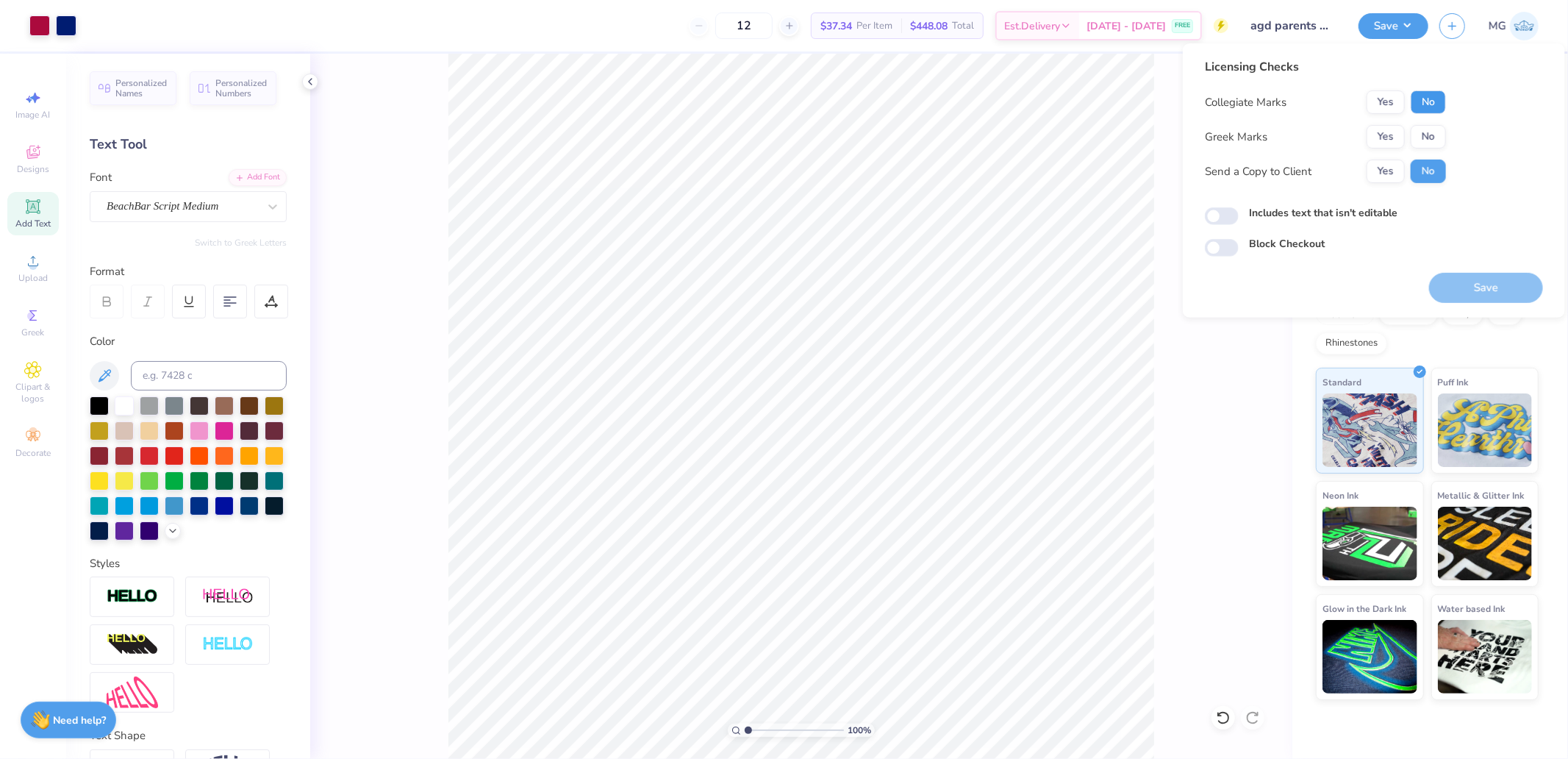
click at [1435, 98] on button "No" at bounding box center [1428, 102] width 35 height 24
click at [1396, 137] on button "Yes" at bounding box center [1386, 137] width 38 height 24
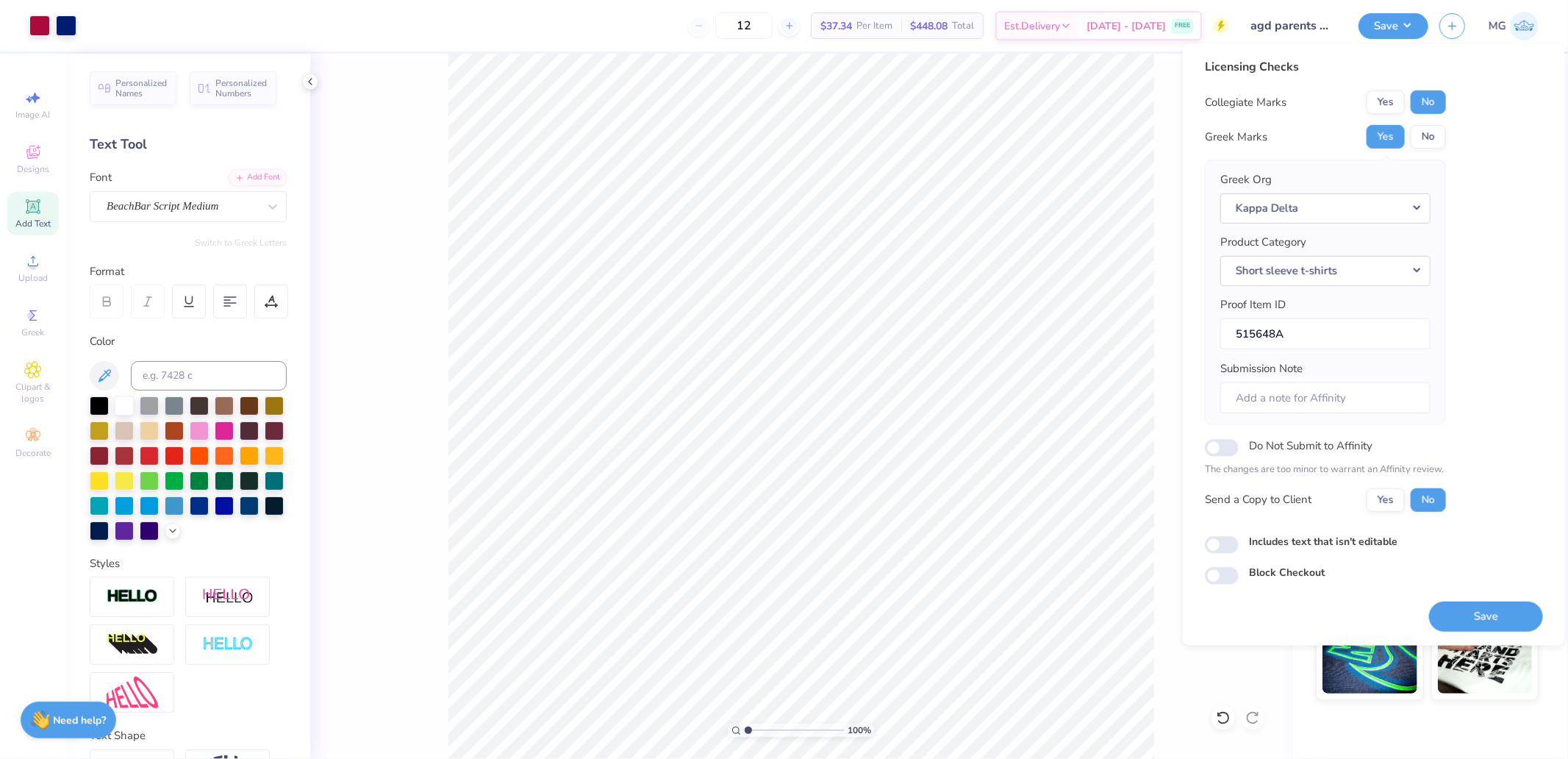
click at [1485, 633] on div "Licensing Checks Collegiate Marks Yes No Greek Marks Yes No Greek Org Kappa Del…" at bounding box center [1373, 344] width 382 height 602
click at [1475, 616] on button "Save" at bounding box center [1485, 615] width 114 height 30
